Goal: Check status: Check status

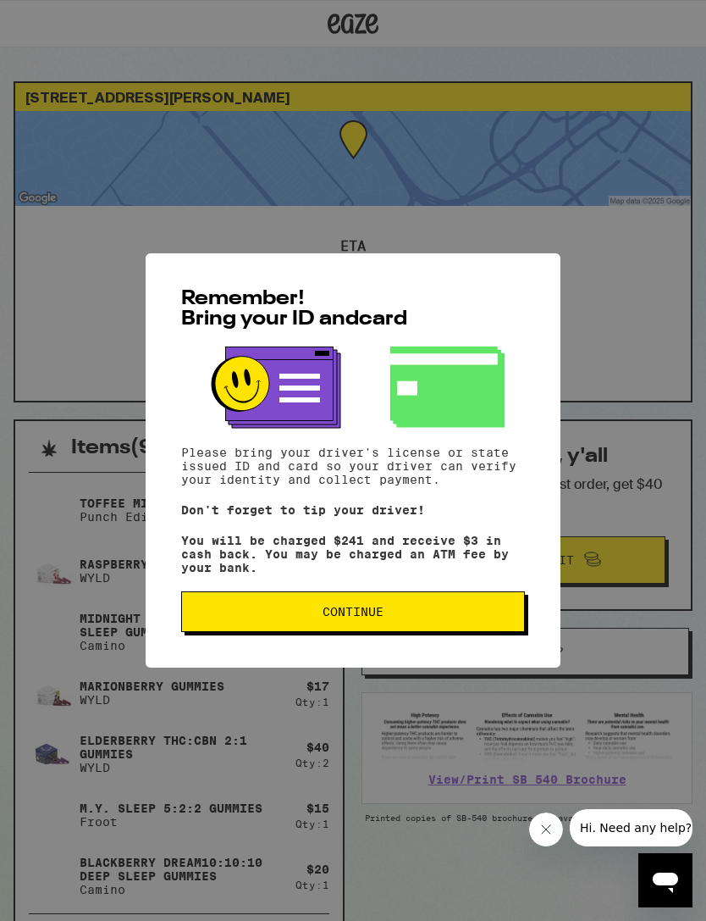
click at [367, 613] on span "Continue" at bounding box center [353, 612] width 61 height 12
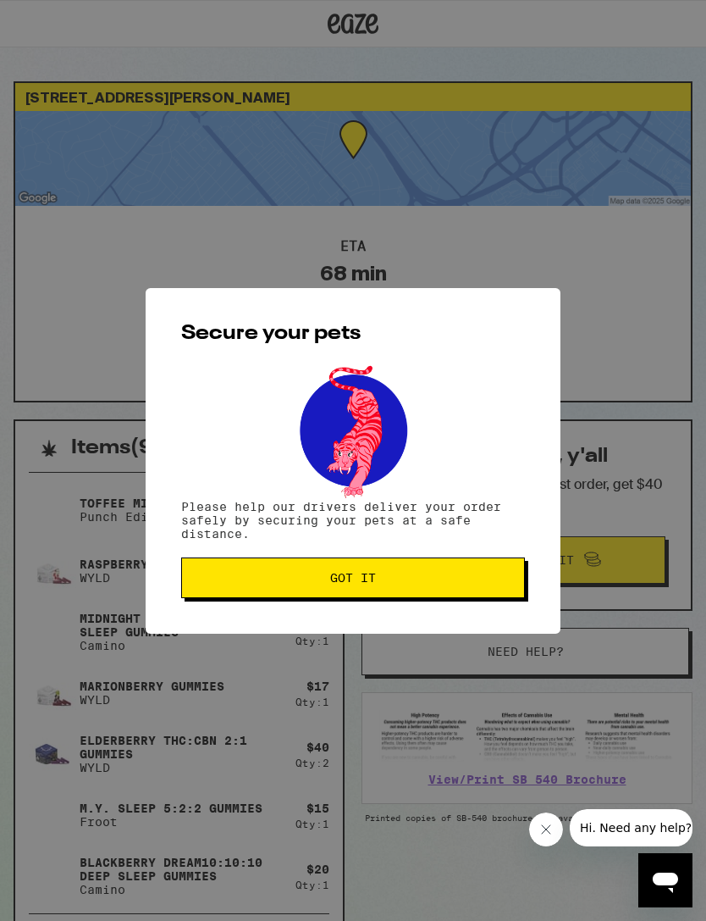
click at [344, 578] on span "Got it" at bounding box center [353, 578] width 46 height 12
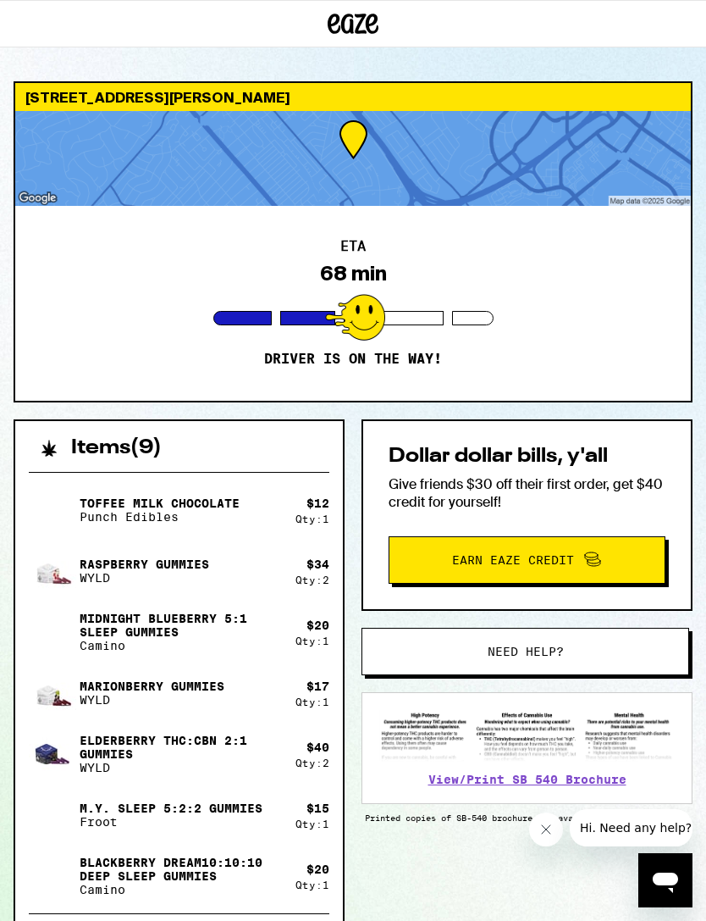
click at [365, 151] on div at bounding box center [353, 158] width 676 height 95
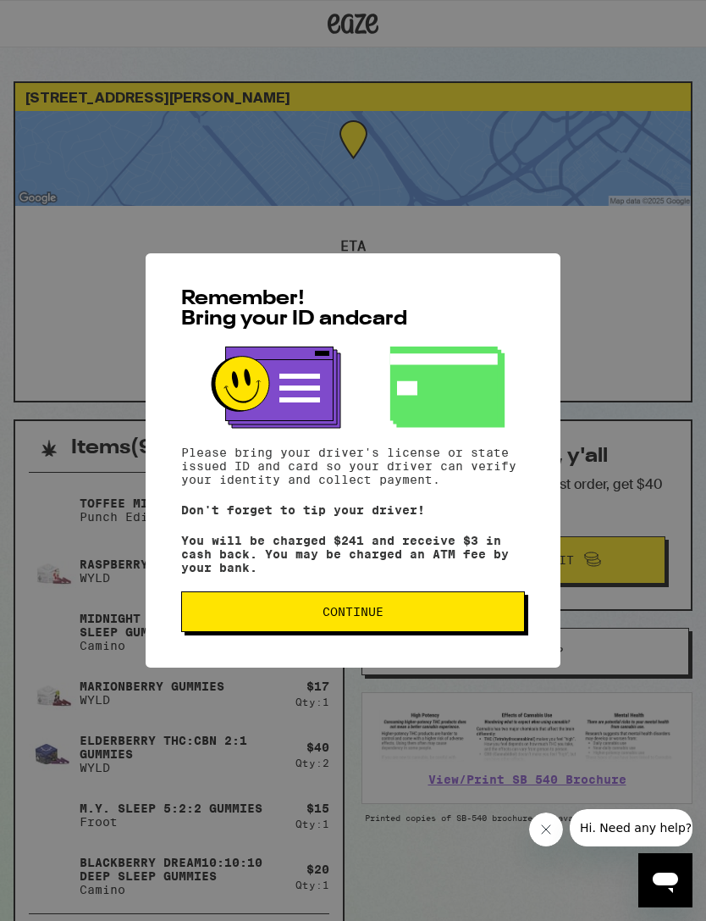
click at [374, 611] on button "Continue" at bounding box center [353, 611] width 344 height 41
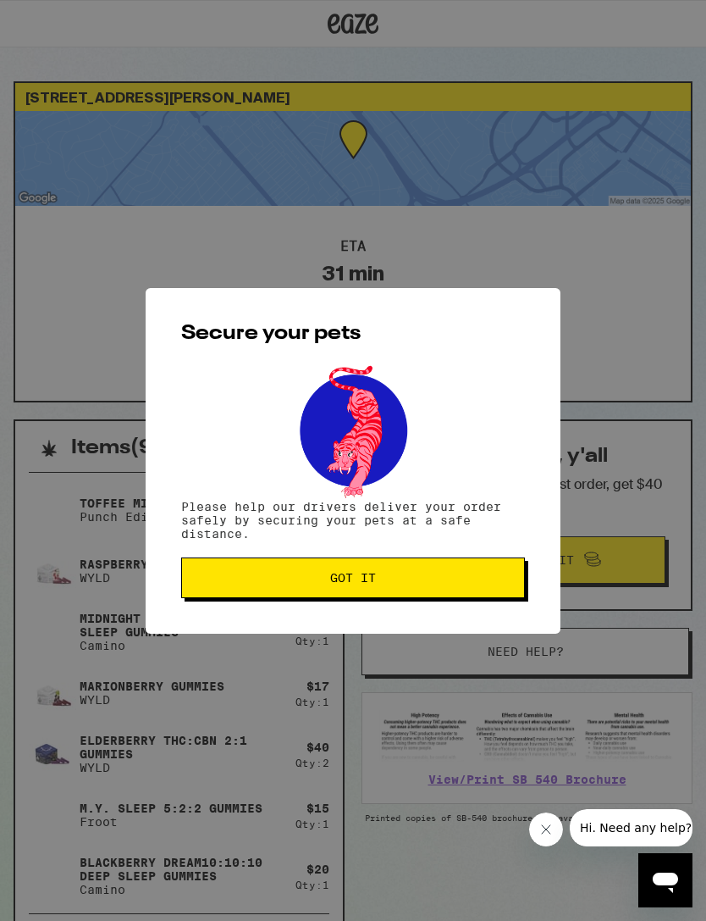
click at [391, 577] on span "Got it" at bounding box center [353, 578] width 315 height 12
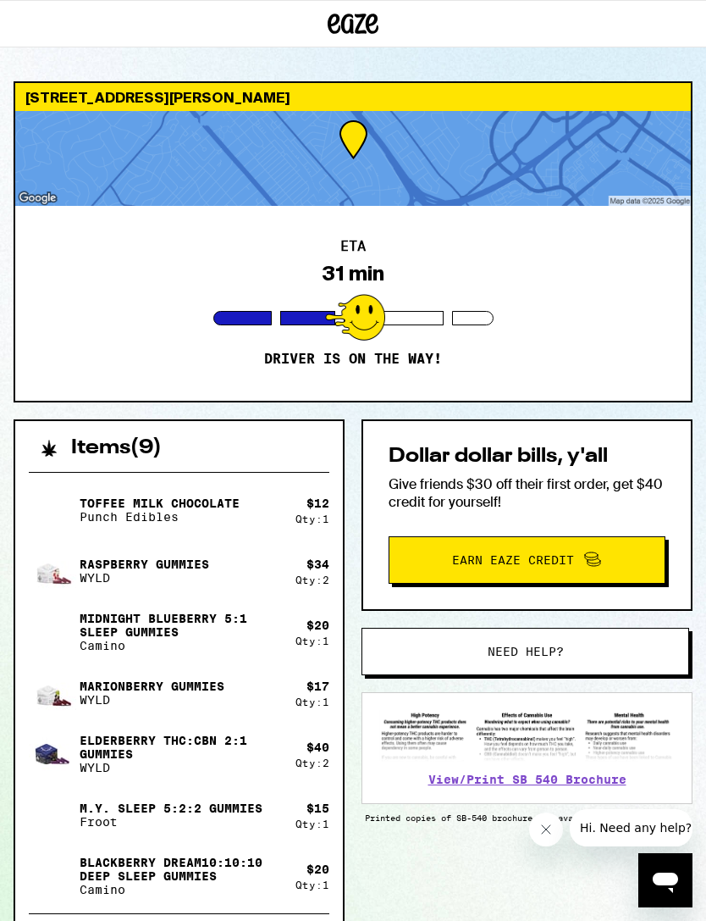
click at [424, 163] on div at bounding box center [353, 158] width 676 height 95
click at [553, 161] on div at bounding box center [353, 158] width 676 height 95
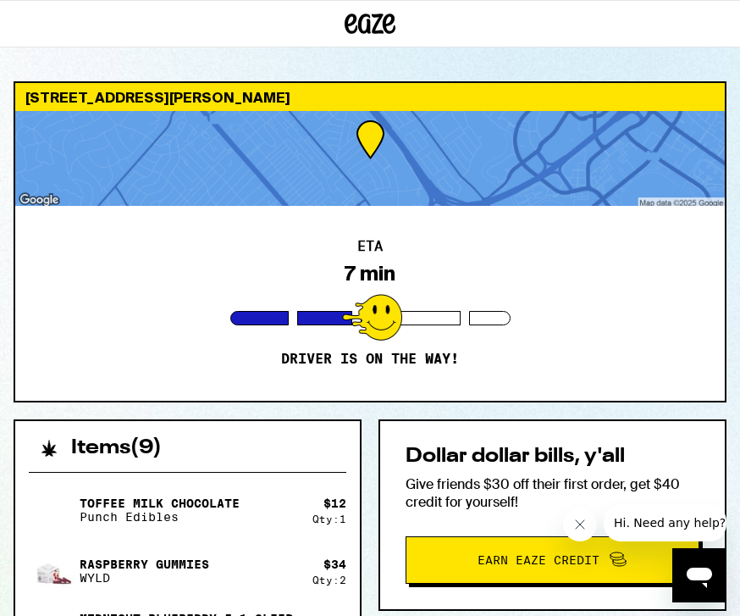
click at [593, 165] on div at bounding box center [370, 158] width 710 height 95
click at [611, 174] on div at bounding box center [370, 158] width 710 height 95
click at [392, 303] on div at bounding box center [372, 317] width 60 height 47
click at [542, 163] on div at bounding box center [370, 158] width 710 height 95
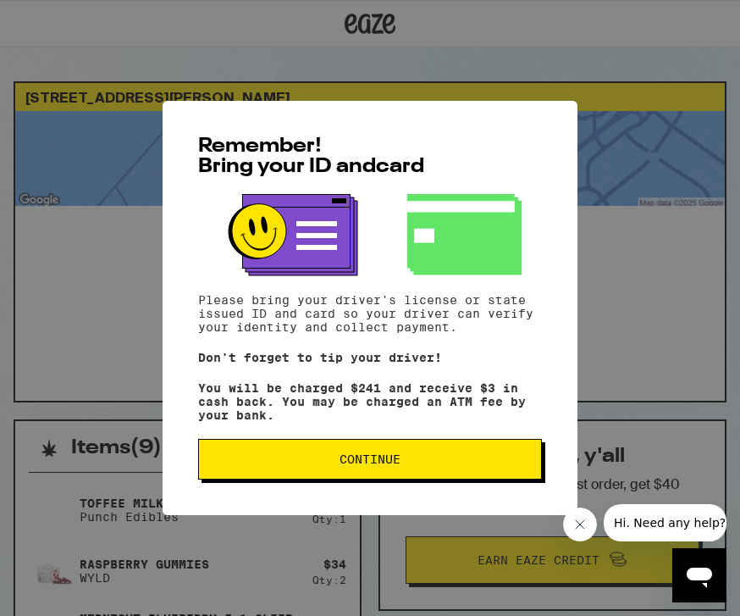
click at [390, 463] on span "Continue" at bounding box center [370, 459] width 61 height 12
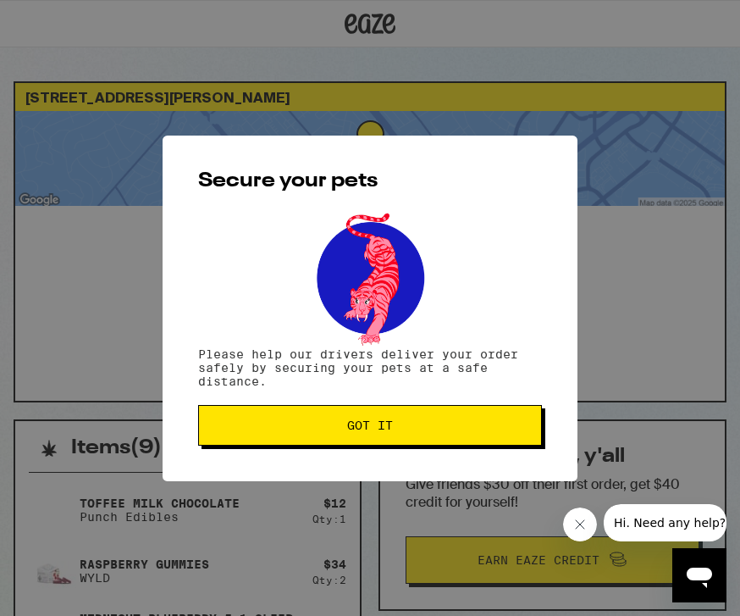
click at [439, 410] on button "Got it" at bounding box center [370, 425] width 344 height 41
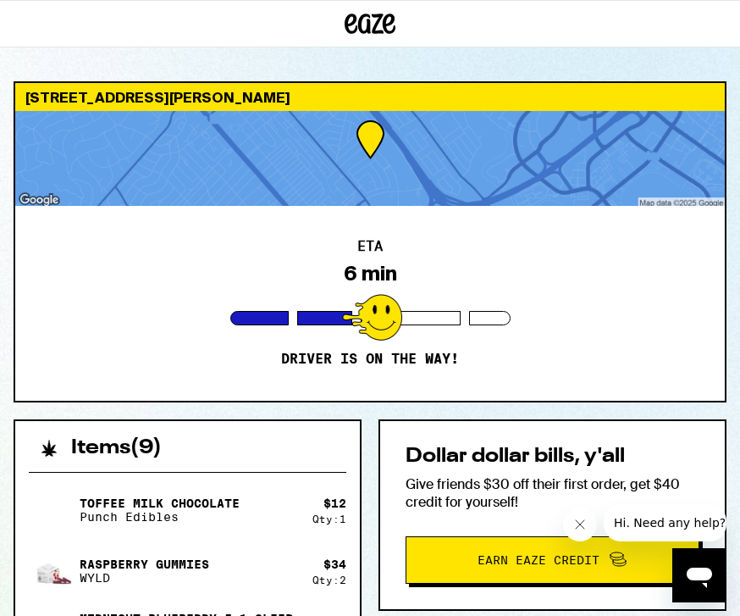
click at [513, 271] on div "ETA 6 min Driver is on the way!" at bounding box center [370, 303] width 710 height 195
